Goal: Information Seeking & Learning: Understand process/instructions

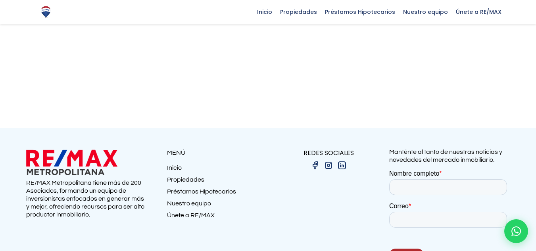
scroll to position [1310, 0]
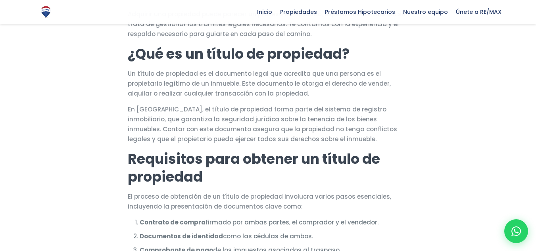
scroll to position [40, 0]
